Goal: Information Seeking & Learning: Learn about a topic

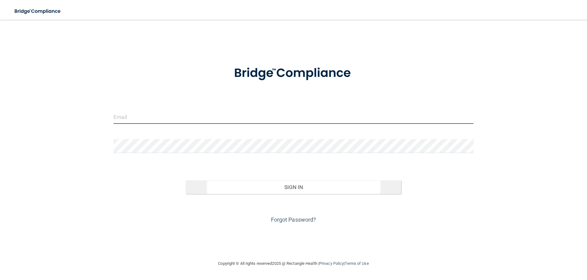
type input "[PERSON_NAME][EMAIL_ADDRESS][PERSON_NAME][DOMAIN_NAME]"
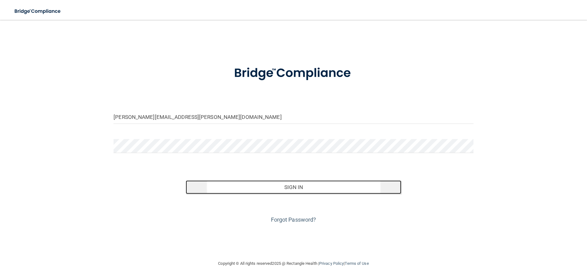
click at [314, 191] on button "Sign In" at bounding box center [294, 188] width 216 height 14
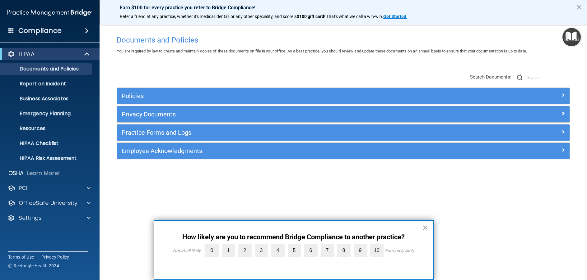
click at [426, 226] on button "×" at bounding box center [425, 228] width 6 height 10
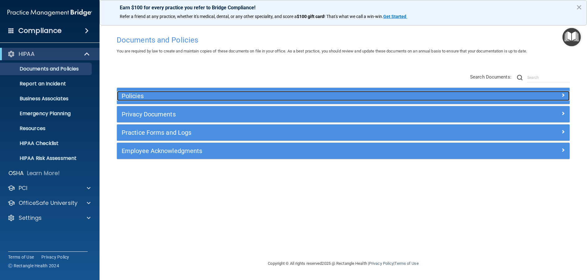
click at [561, 94] on span at bounding box center [563, 94] width 4 height 7
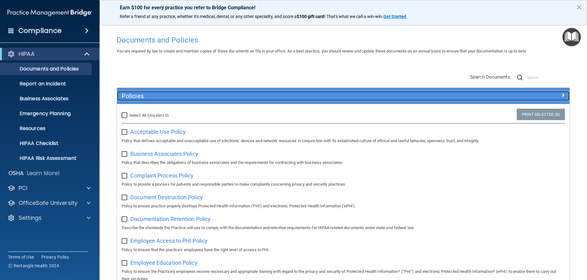
click at [561, 94] on div at bounding box center [512, 94] width 113 height 7
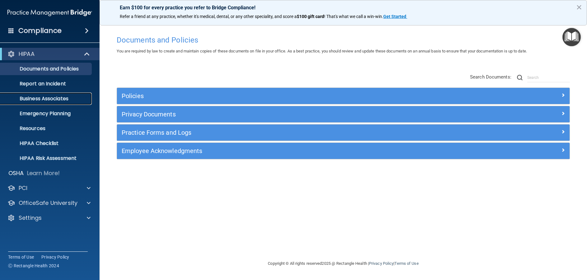
click at [40, 102] on link "Business Associates" at bounding box center [43, 99] width 98 height 12
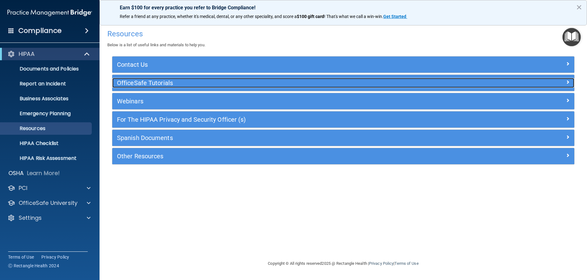
click at [167, 82] on h5 "OfficeSafe Tutorials" at bounding box center [285, 83] width 337 height 7
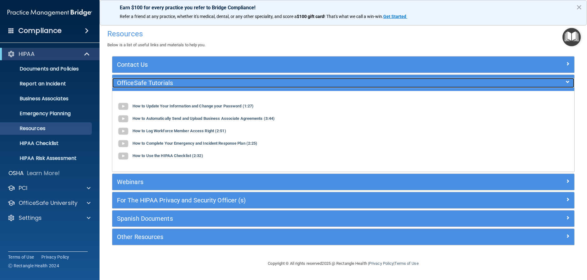
click at [128, 85] on h5 "OfficeSafe Tutorials" at bounding box center [285, 83] width 337 height 7
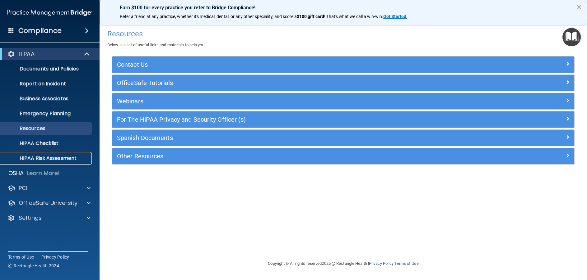
click at [33, 160] on p "HIPAA Risk Assessment" at bounding box center [46, 158] width 85 height 6
